Goal: Task Accomplishment & Management: Manage account settings

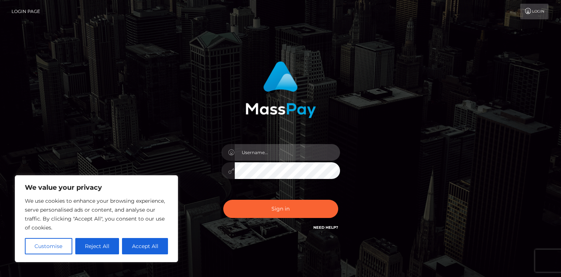
click at [270, 152] on input "text" at bounding box center [287, 152] width 105 height 17
type input "[EMAIL_ADDRESS][DOMAIN_NAME]"
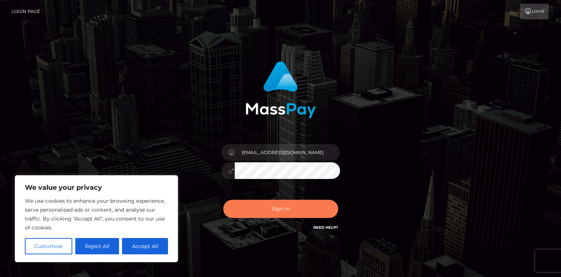
click at [289, 209] on button "Sign in" at bounding box center [280, 209] width 115 height 18
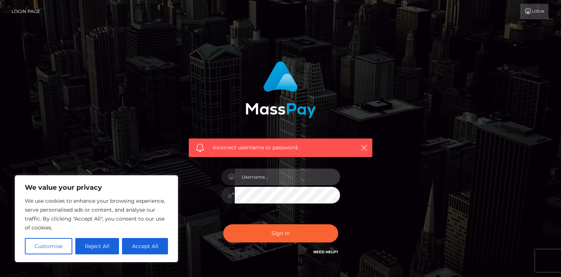
click at [273, 178] on input "text" at bounding box center [287, 176] width 105 height 17
click at [275, 177] on input "text" at bounding box center [287, 176] width 105 height 17
type input "[EMAIL_ADDRESS][DOMAIN_NAME]"
click at [190, 178] on div "Incorrect username or password. [EMAIL_ADDRESS][DOMAIN_NAME]" at bounding box center [280, 159] width 195 height 206
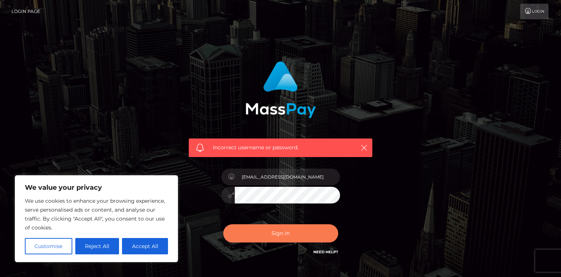
click at [288, 236] on button "Sign in" at bounding box center [280, 233] width 115 height 18
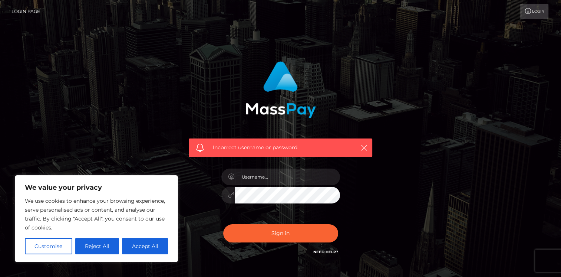
click at [6, 276] on html "We value your privacy We use cookies to enhance your browsing experience, serve…" at bounding box center [280, 162] width 561 height 325
